Goal: Task Accomplishment & Management: Use online tool/utility

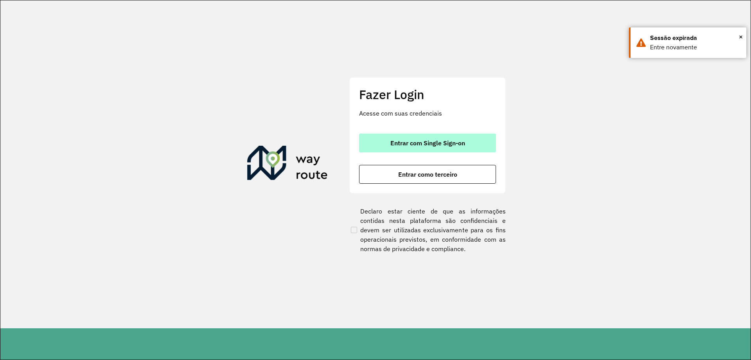
click at [396, 140] on span "Entrar com Single Sign-on" at bounding box center [428, 143] width 75 height 6
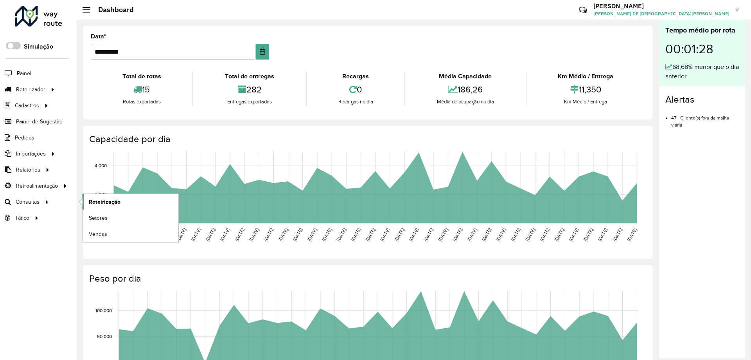
click at [88, 203] on link "Roteirização" at bounding box center [131, 202] width 96 height 16
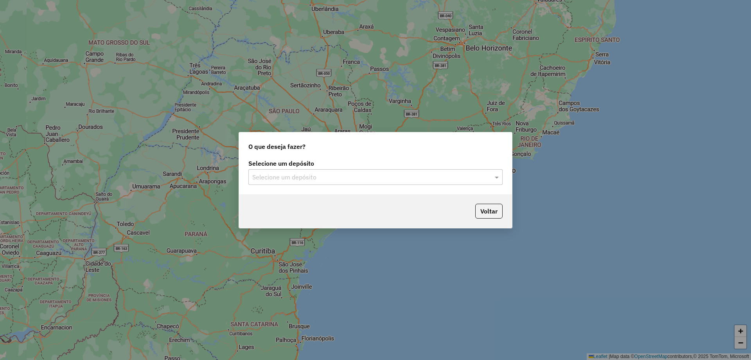
click at [294, 178] on input "text" at bounding box center [367, 177] width 231 height 9
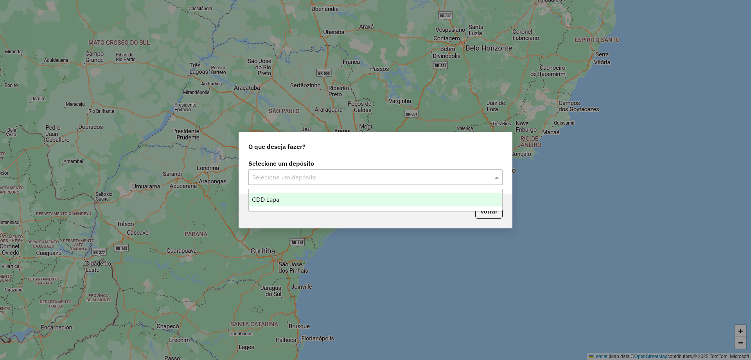
click at [283, 197] on div "CDD Lapa" at bounding box center [376, 199] width 254 height 13
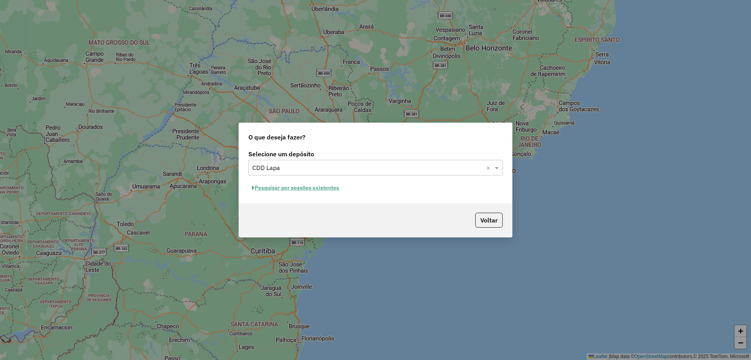
click at [317, 187] on button "Pesquisar por sessões existentes" at bounding box center [295, 188] width 94 height 12
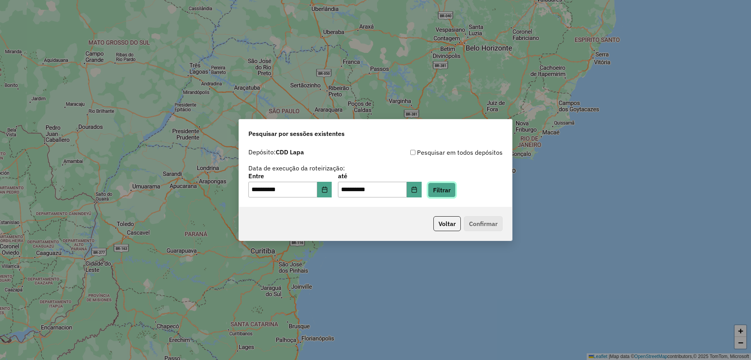
click at [444, 188] on button "Filtrar" at bounding box center [442, 189] width 28 height 15
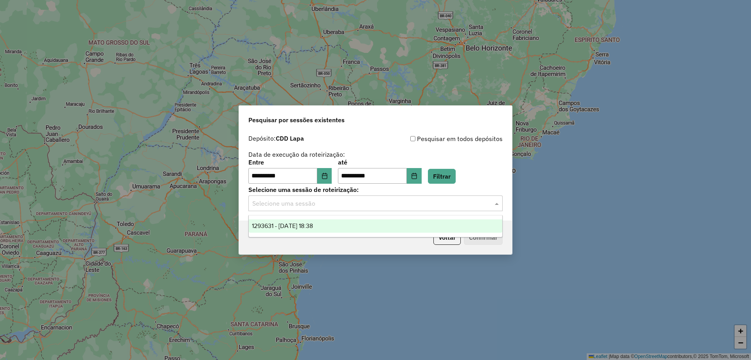
click at [295, 206] on input "text" at bounding box center [367, 203] width 231 height 9
click at [295, 225] on span "1293631 - [DATE] 18:38" at bounding box center [282, 225] width 61 height 7
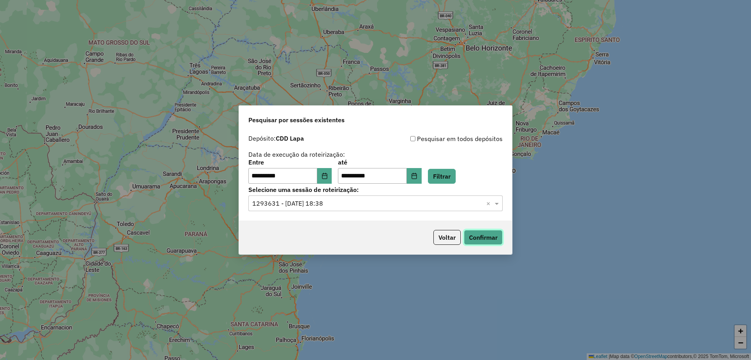
click at [499, 240] on button "Confirmar" at bounding box center [483, 237] width 39 height 15
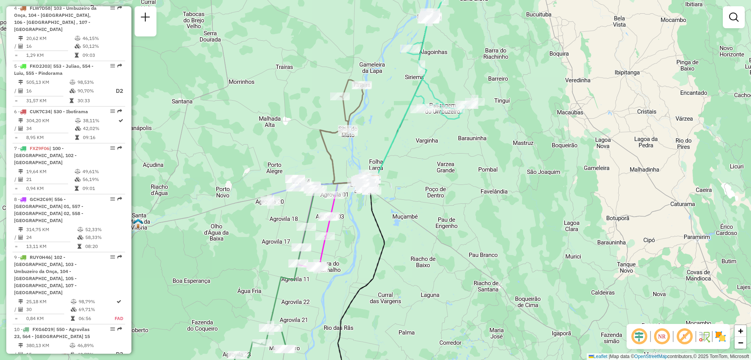
scroll to position [587, 0]
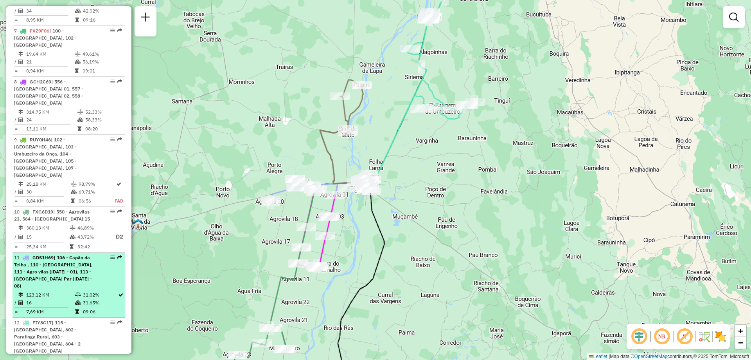
click at [58, 254] on span "| 106 - Capão da Telha , 110 - Formoso, 111 - Agro vilas (05 - 07 - 03 - 01), 1…" at bounding box center [53, 271] width 79 height 34
select select "**********"
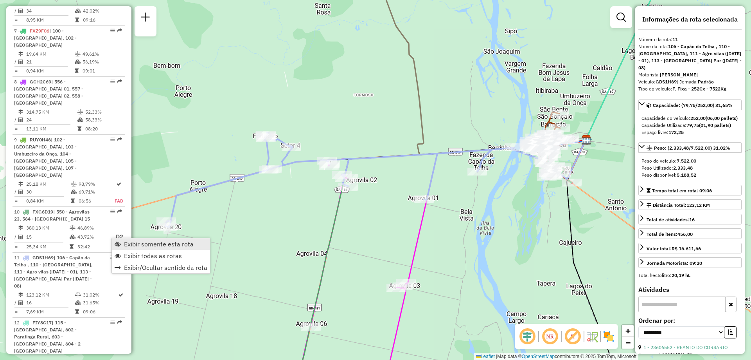
click at [148, 246] on span "Exibir somente esta rota" at bounding box center [159, 244] width 70 height 6
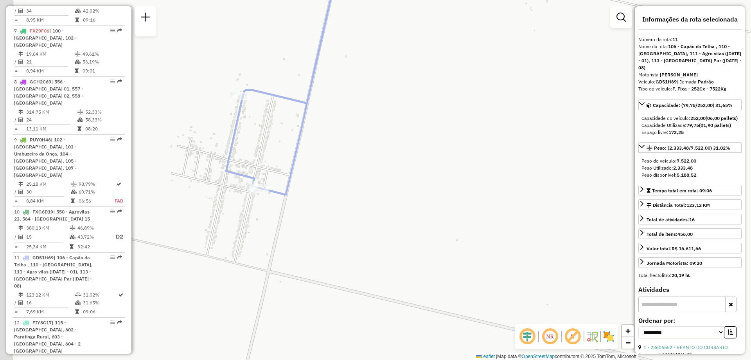
drag, startPoint x: 233, startPoint y: 187, endPoint x: 301, endPoint y: 162, distance: 72.0
click at [301, 162] on div "Janela de atendimento Grade de atendimento Capacidade Transportadoras Veículos …" at bounding box center [375, 180] width 751 height 360
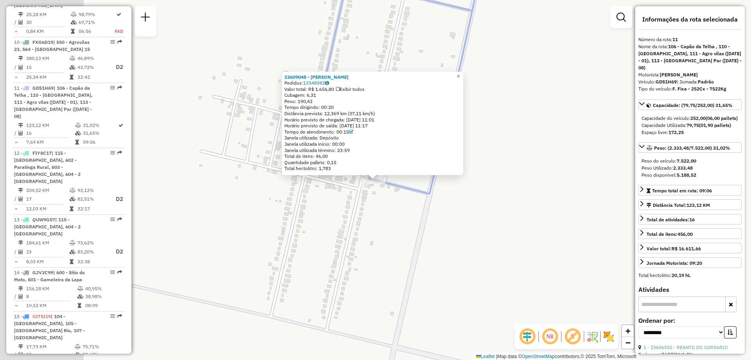
scroll to position [812, 0]
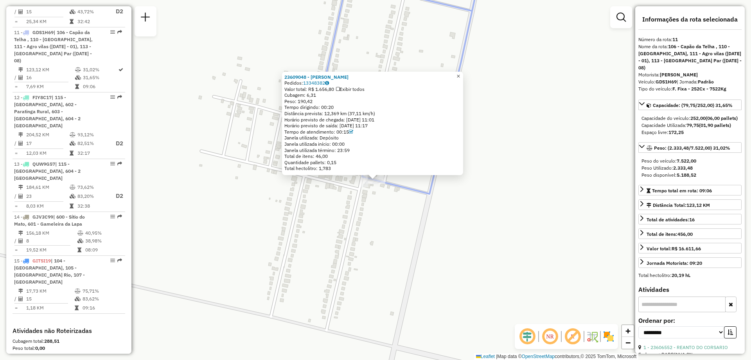
click at [460, 74] on span "×" at bounding box center [459, 76] width 4 height 7
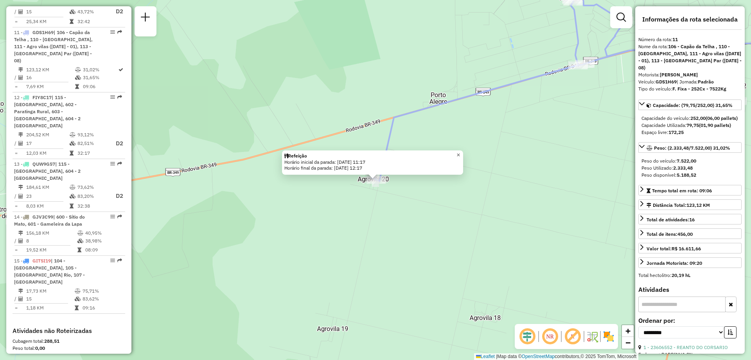
click at [460, 152] on span "×" at bounding box center [459, 154] width 4 height 7
